Goal: Task Accomplishment & Management: Use online tool/utility

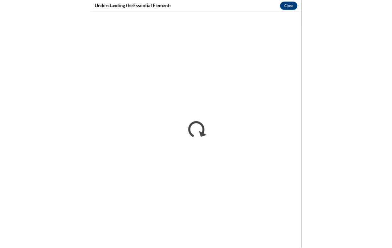
scroll to position [236, 0]
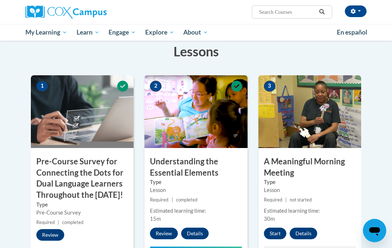
scroll to position [150, 0]
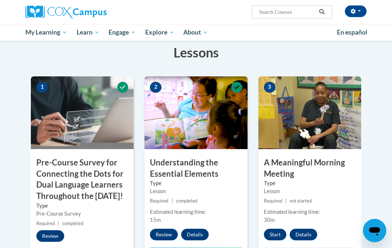
click at [318, 113] on img at bounding box center [309, 112] width 103 height 73
click at [278, 229] on button "Start" at bounding box center [275, 234] width 23 height 12
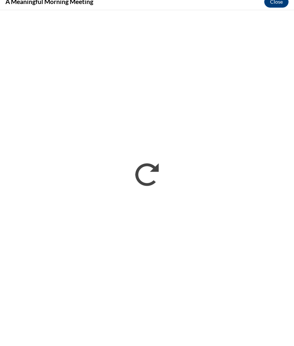
scroll to position [107, 0]
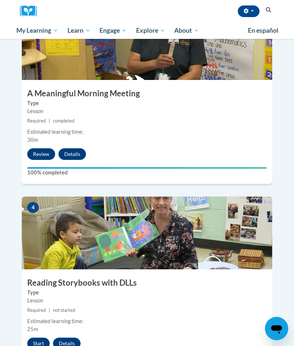
scroll to position [630, 0]
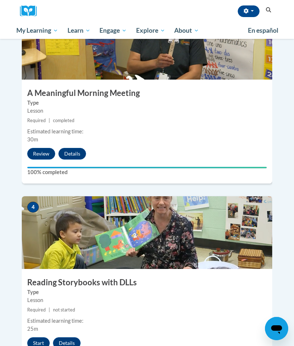
click at [38, 337] on button "Start" at bounding box center [38, 343] width 23 height 12
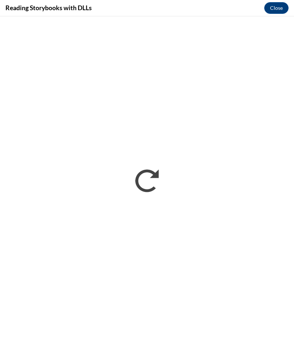
scroll to position [656, 0]
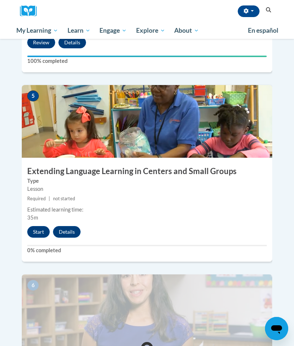
scroll to position [930, 0]
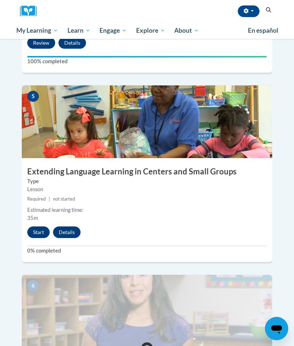
click at [41, 226] on button "Start" at bounding box center [38, 232] width 23 height 12
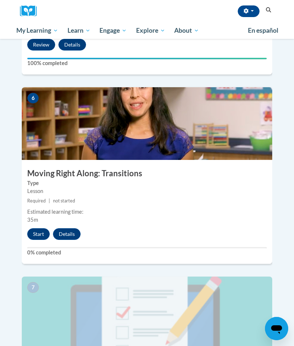
scroll to position [1116, 0]
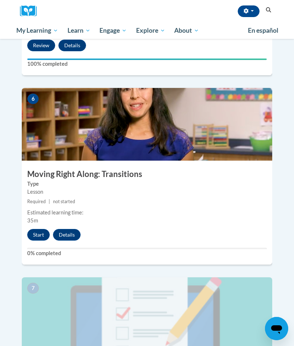
click at [36, 229] on button "Start" at bounding box center [38, 235] width 23 height 12
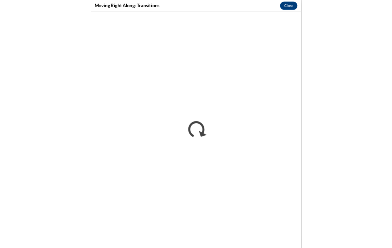
scroll to position [723, 0]
